Goal: Task Accomplishment & Management: Complete application form

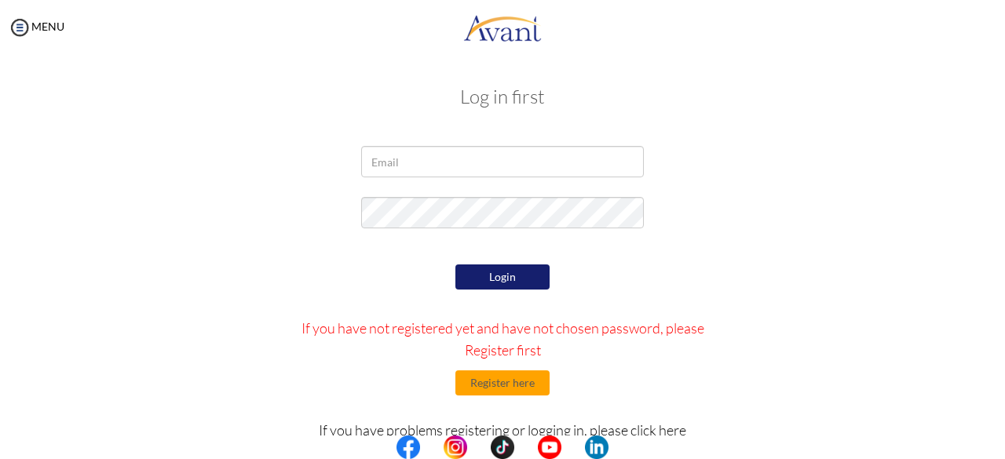
scroll to position [69, 0]
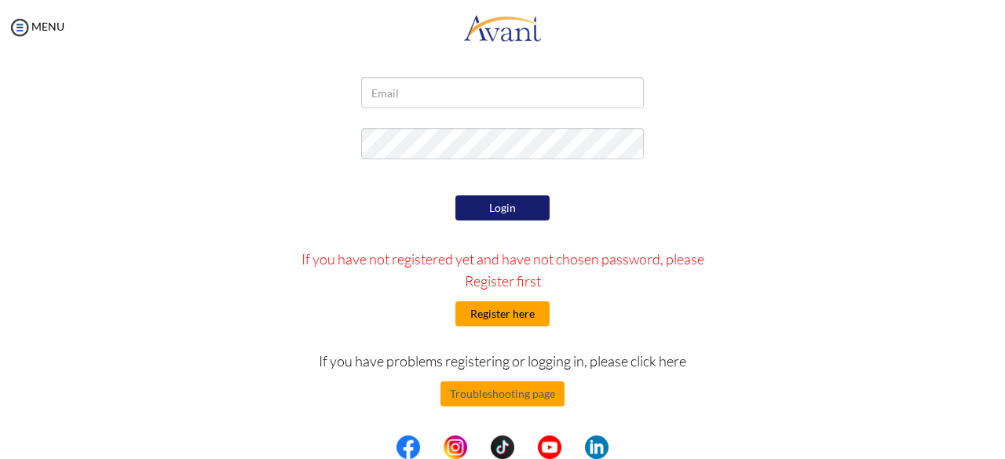
click at [490, 320] on button "Register here" at bounding box center [502, 313] width 94 height 25
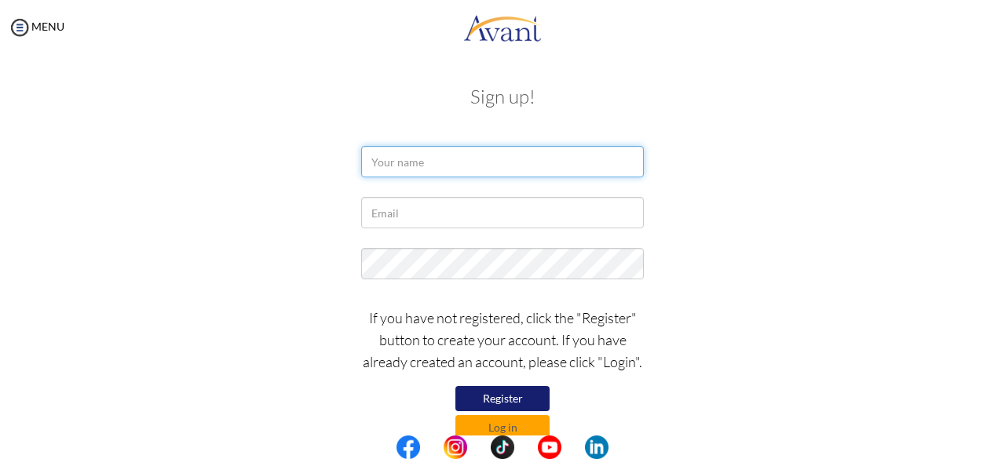
click at [421, 167] on input "text" at bounding box center [502, 161] width 283 height 31
type input "j"
type input "[PERSON_NAME]"
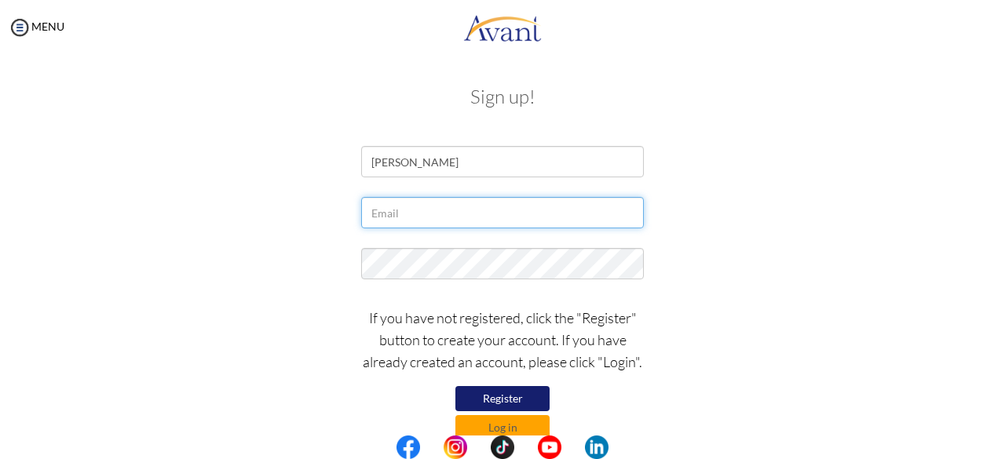
click at [405, 219] on input "text" at bounding box center [502, 212] width 283 height 31
type input "[EMAIL_ADDRESS][DOMAIN_NAME]"
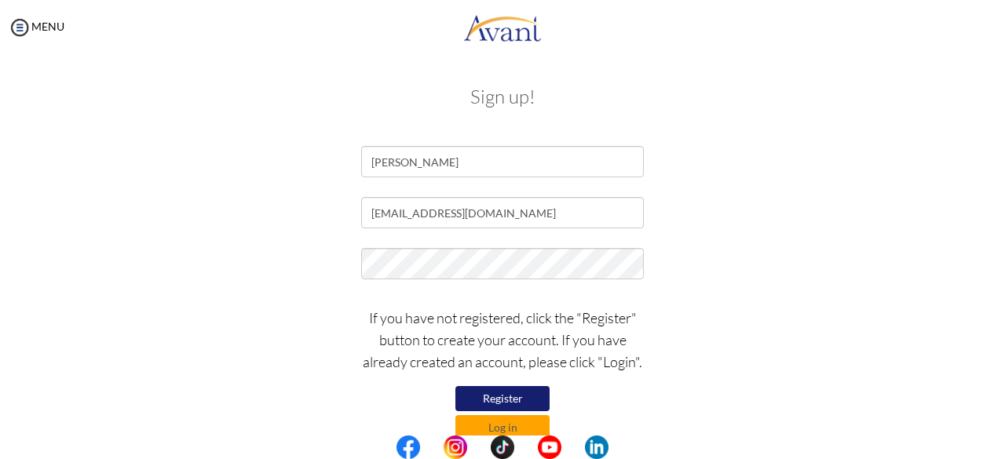
click at [491, 395] on button "Register" at bounding box center [502, 398] width 94 height 25
click at [504, 398] on button "Register" at bounding box center [502, 398] width 94 height 25
click at [502, 398] on button "Register" at bounding box center [502, 398] width 94 height 25
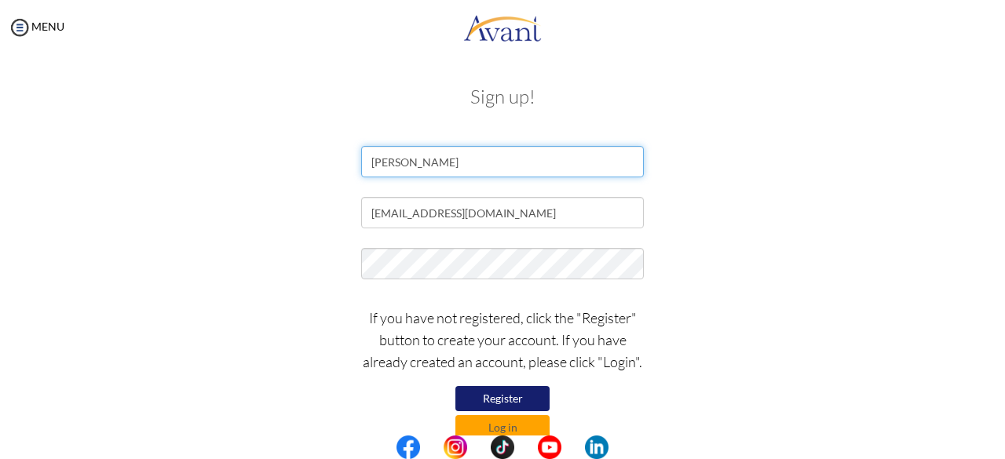
click at [468, 161] on input "[PERSON_NAME]" at bounding box center [502, 161] width 283 height 31
type input "[PERSON_NAME]"
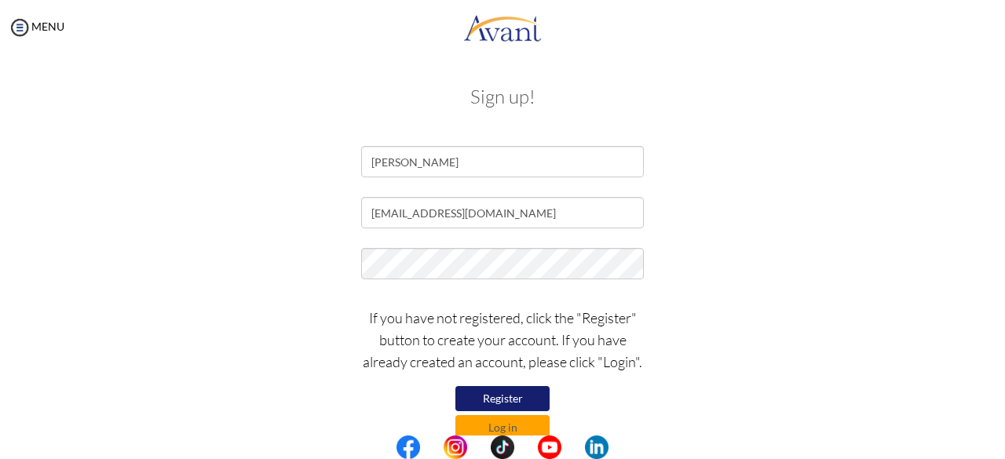
click at [481, 394] on button "Register" at bounding box center [502, 398] width 94 height 25
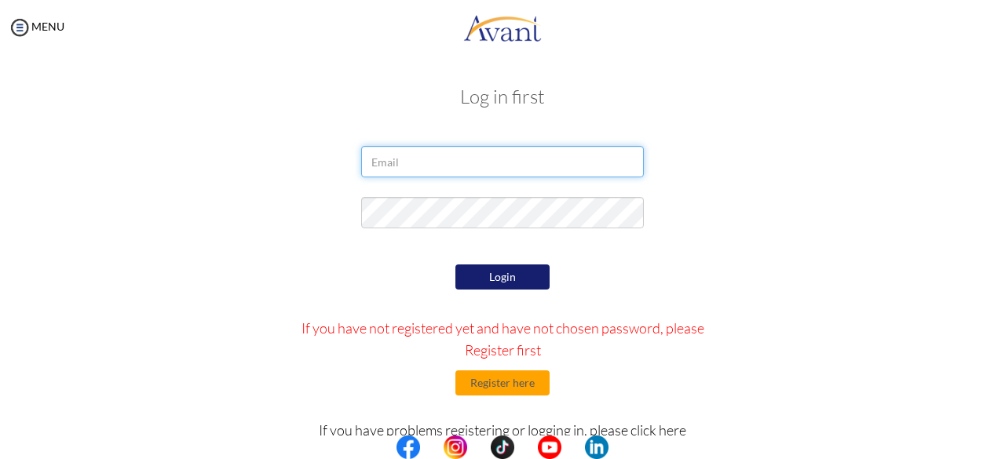
click at [390, 170] on input "email" at bounding box center [502, 161] width 283 height 31
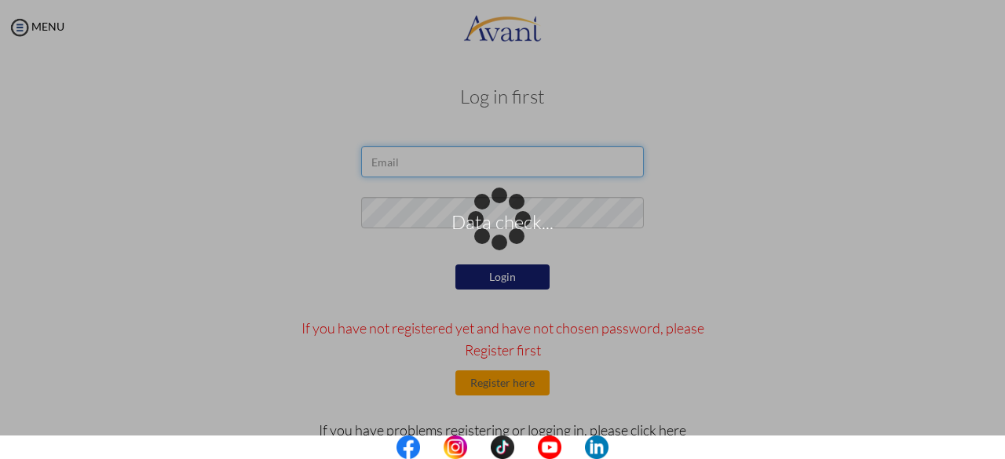
type input "[EMAIL_ADDRESS][DOMAIN_NAME]"
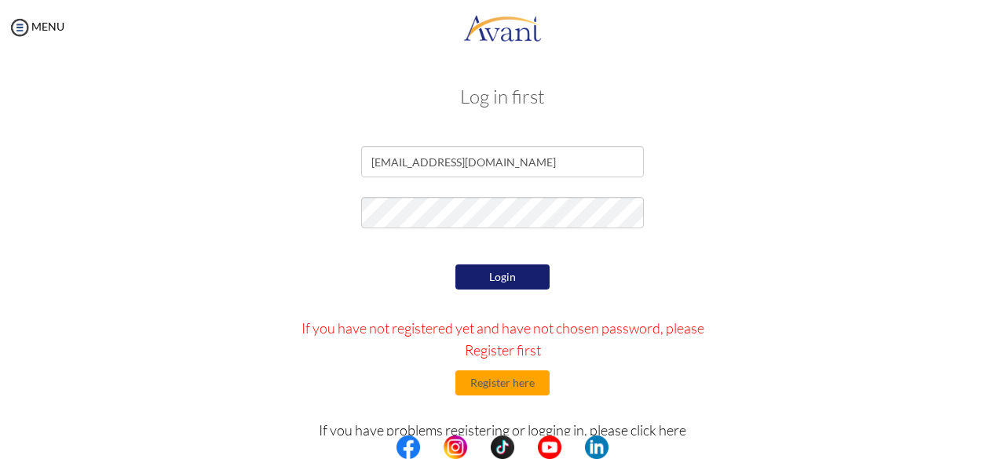
click at [496, 280] on button "Login" at bounding box center [502, 277] width 94 height 25
click at [504, 267] on button "Login" at bounding box center [502, 277] width 94 height 25
click at [493, 382] on button "Register here" at bounding box center [502, 383] width 94 height 25
click at [513, 276] on button "Login" at bounding box center [502, 277] width 94 height 25
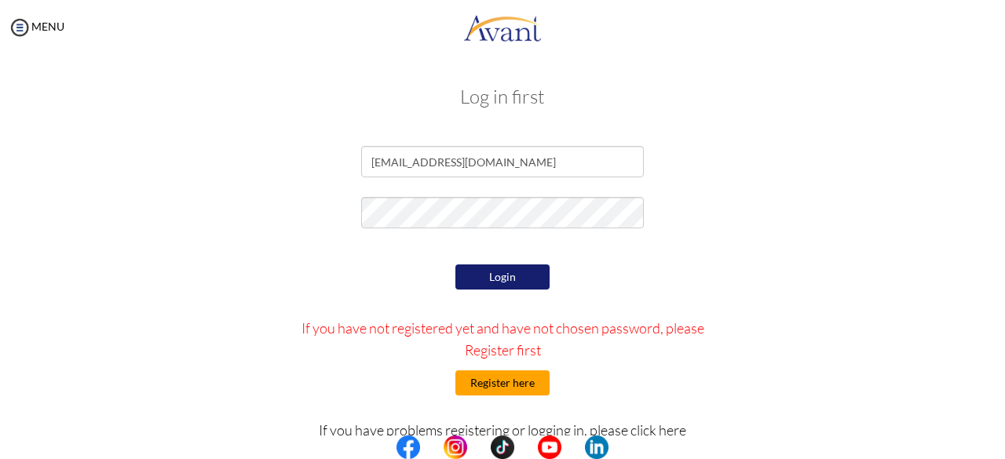
click at [497, 382] on button "Register here" at bounding box center [502, 383] width 94 height 25
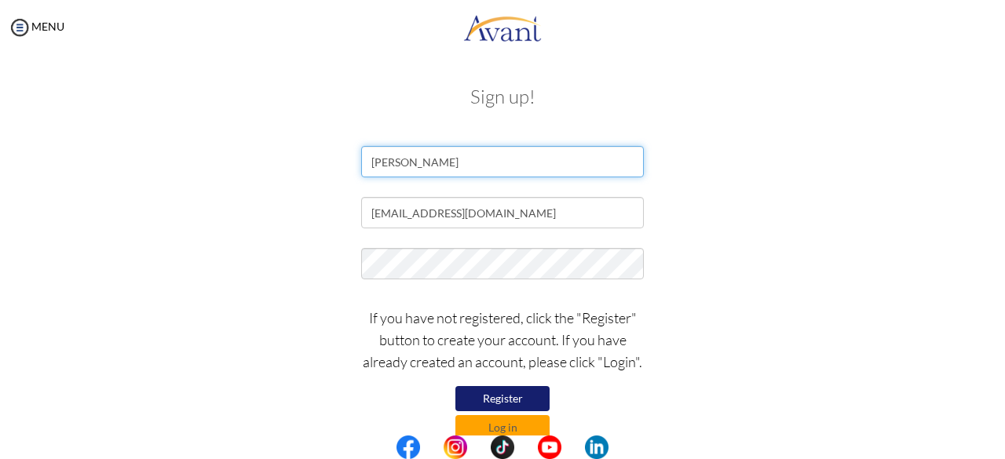
click at [462, 163] on input "[PERSON_NAME]" at bounding box center [502, 161] width 283 height 31
type input "[PERSON_NAME]"
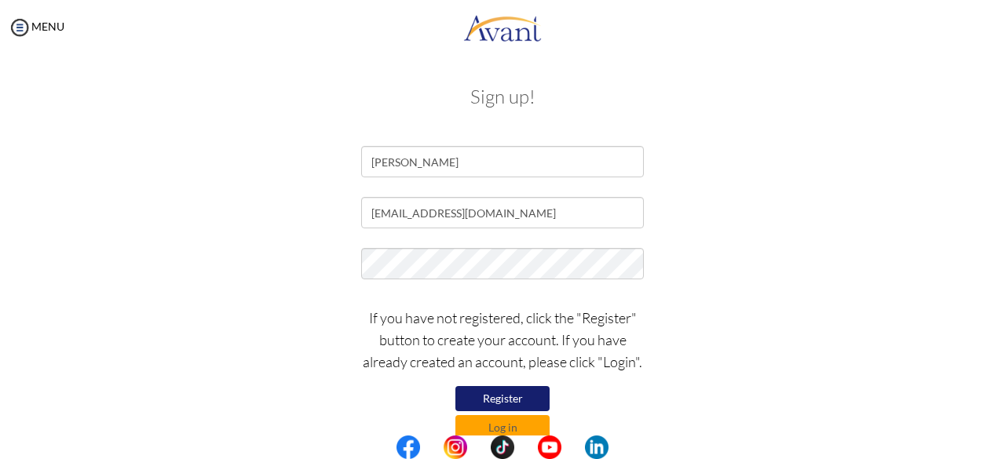
click at [500, 398] on button "Register" at bounding box center [502, 398] width 94 height 25
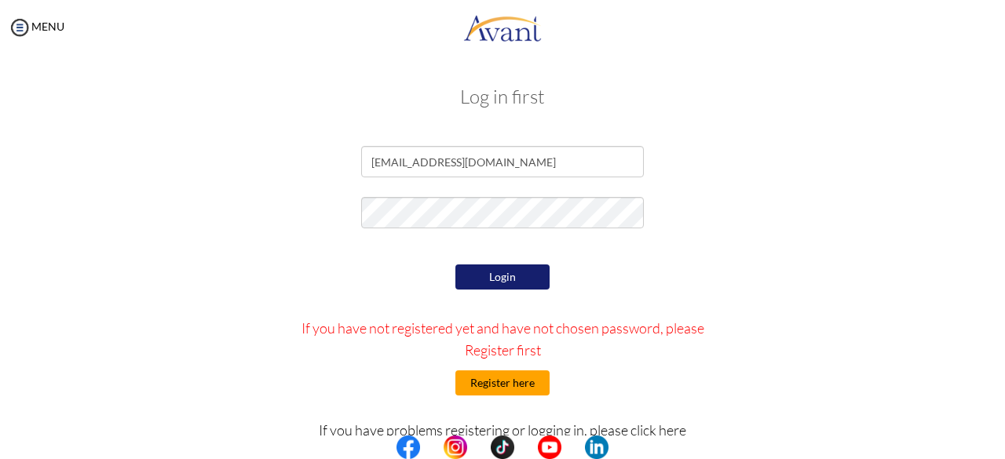
click at [476, 393] on button "Register here" at bounding box center [502, 383] width 94 height 25
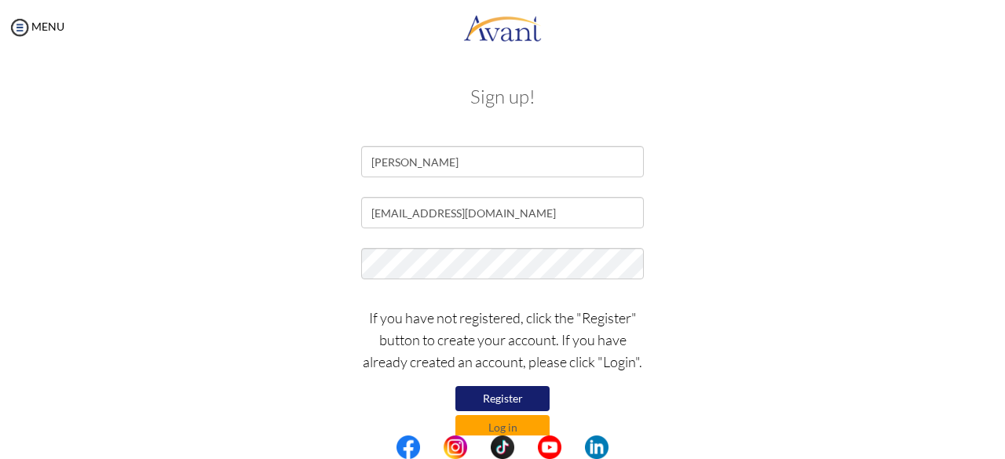
click at [504, 393] on button "Register" at bounding box center [502, 398] width 94 height 25
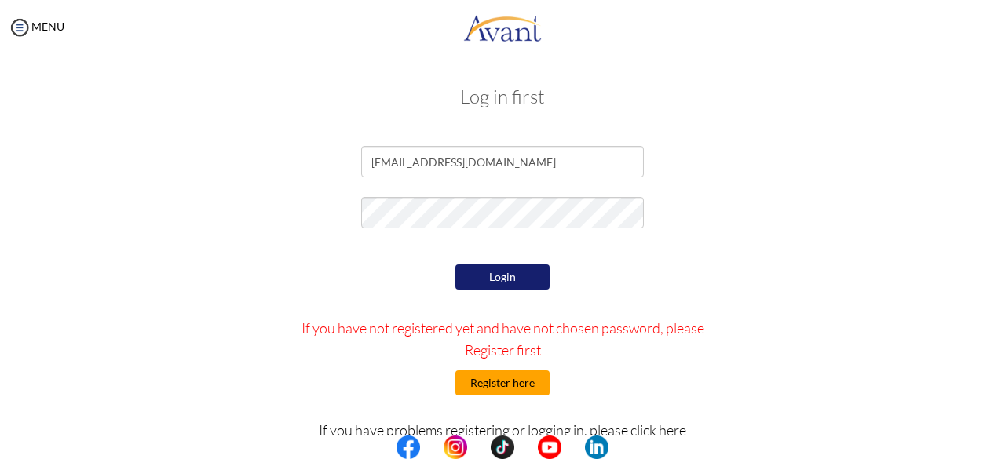
click at [509, 375] on button "Register here" at bounding box center [502, 383] width 94 height 25
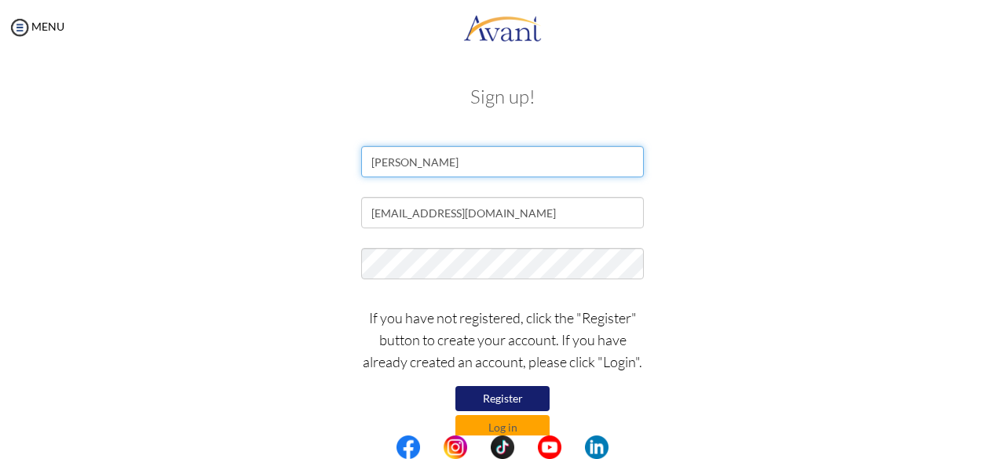
click at [419, 161] on input "[PERSON_NAME]" at bounding box center [502, 161] width 283 height 31
type input "[PERSON_NAME]"
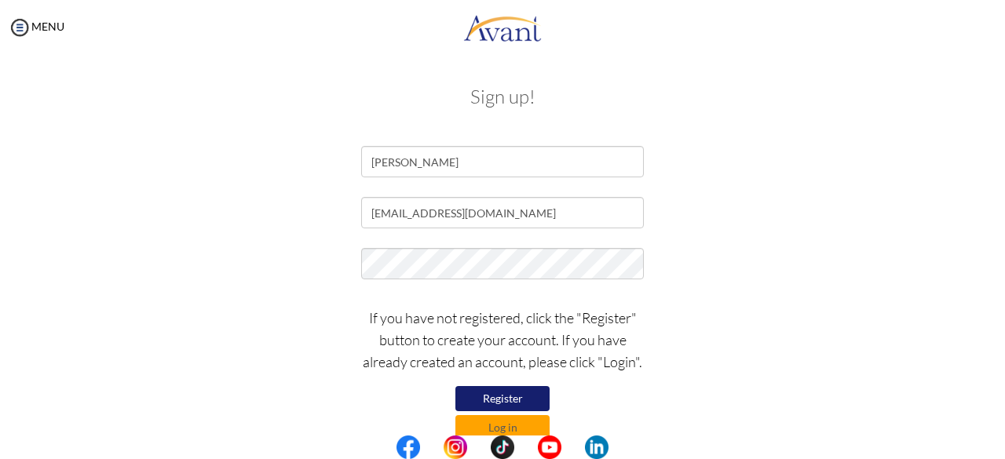
click at [510, 396] on button "Register" at bounding box center [502, 398] width 94 height 25
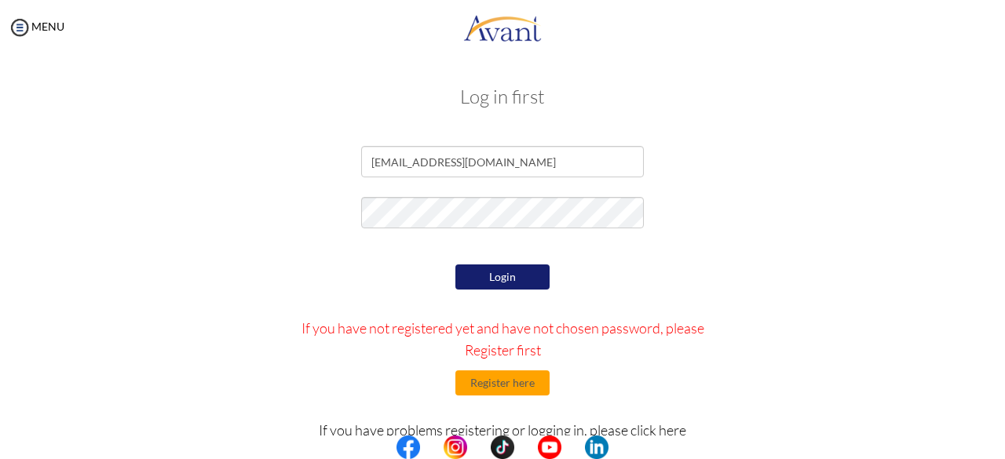
click at [493, 282] on button "Login" at bounding box center [502, 277] width 94 height 25
click at [495, 387] on button "Register here" at bounding box center [502, 383] width 94 height 25
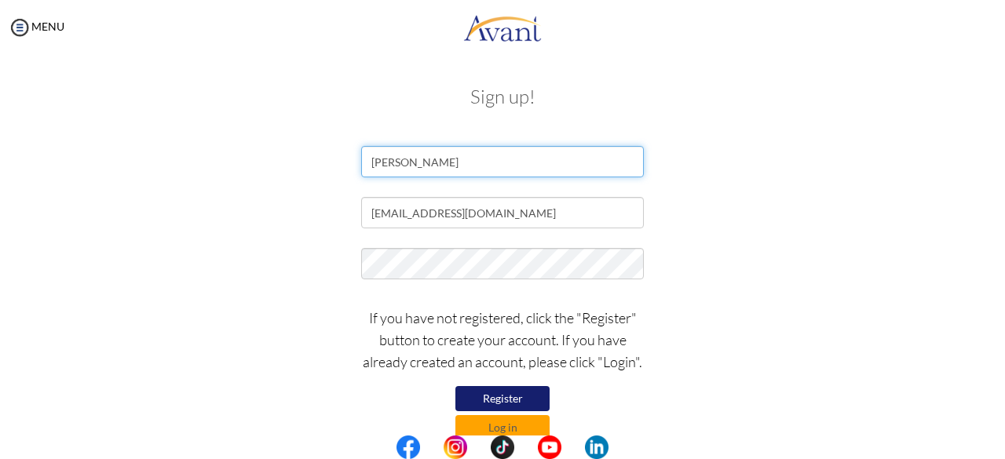
click at [449, 160] on input "[PERSON_NAME]" at bounding box center [502, 161] width 283 height 31
type input "[PERSON_NAME]"
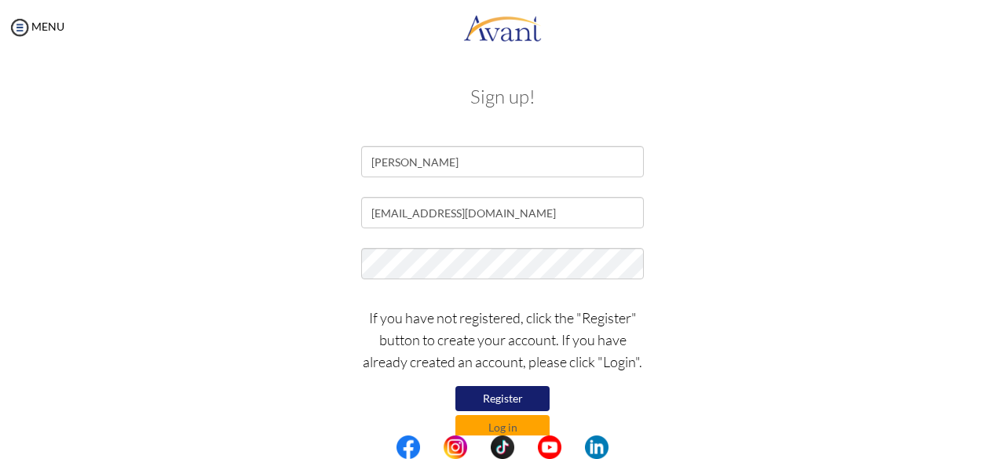
click at [500, 401] on button "Register" at bounding box center [502, 398] width 94 height 25
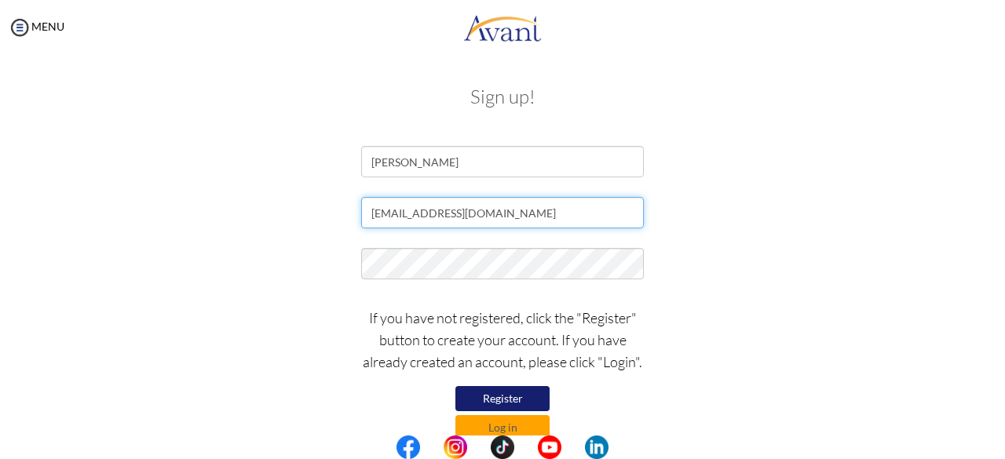
click at [379, 214] on input "[EMAIL_ADDRESS][DOMAIN_NAME]" at bounding box center [502, 212] width 283 height 31
type input "[EMAIL_ADDRESS][DOMAIN_NAME]"
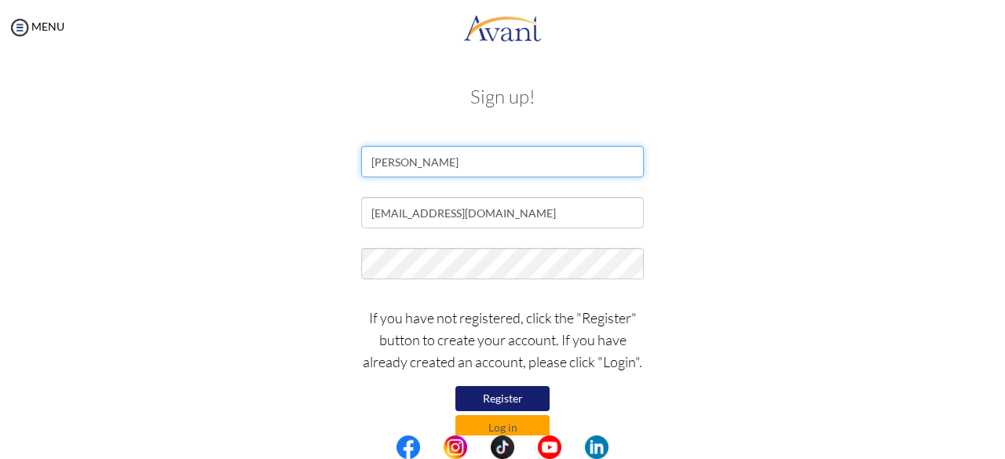
click at [422, 163] on input "[PERSON_NAME]" at bounding box center [502, 161] width 283 height 31
type input "[PERSON_NAME]"
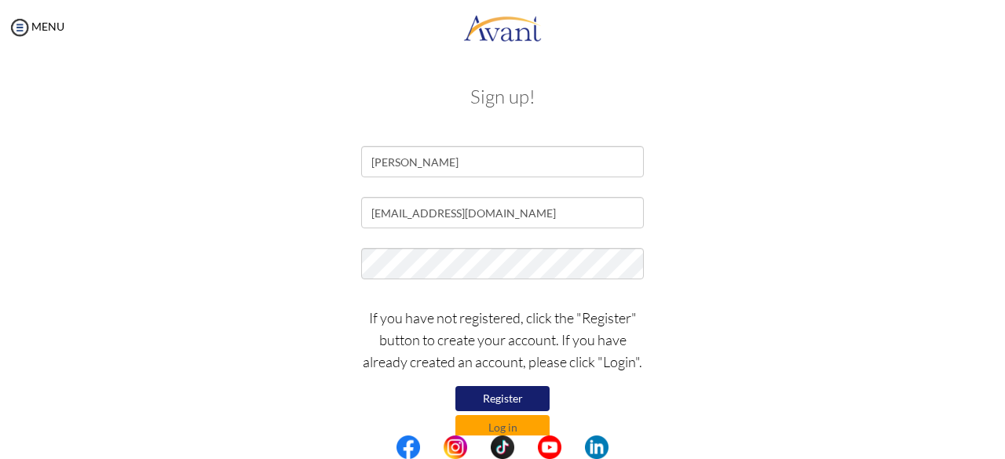
click at [502, 396] on button "Register" at bounding box center [502, 398] width 94 height 25
